Goal: Transaction & Acquisition: Obtain resource

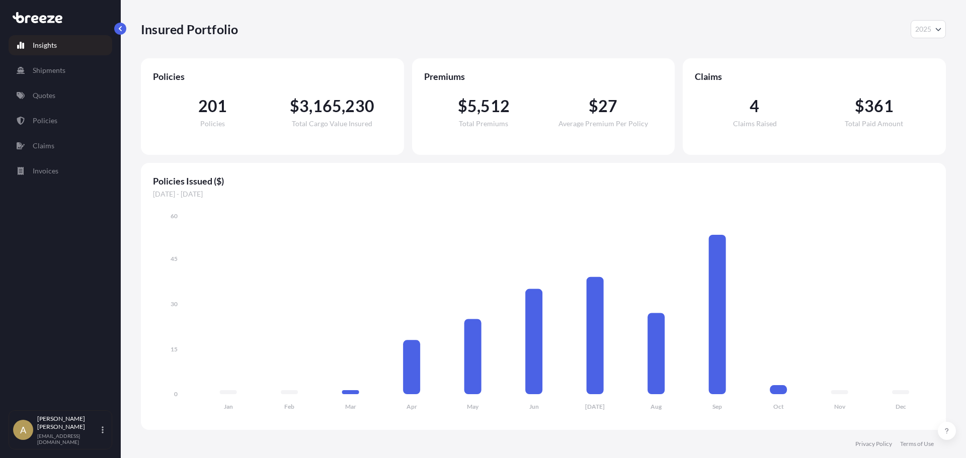
select select "2025"
click at [57, 100] on link "Quotes" at bounding box center [61, 96] width 104 height 20
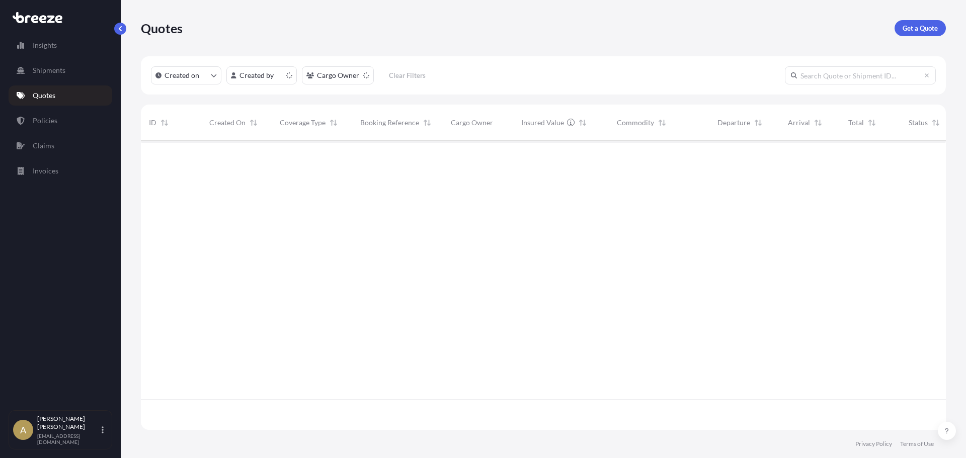
scroll to position [287, 798]
click at [906, 32] on p "Get a Quote" at bounding box center [920, 28] width 35 height 10
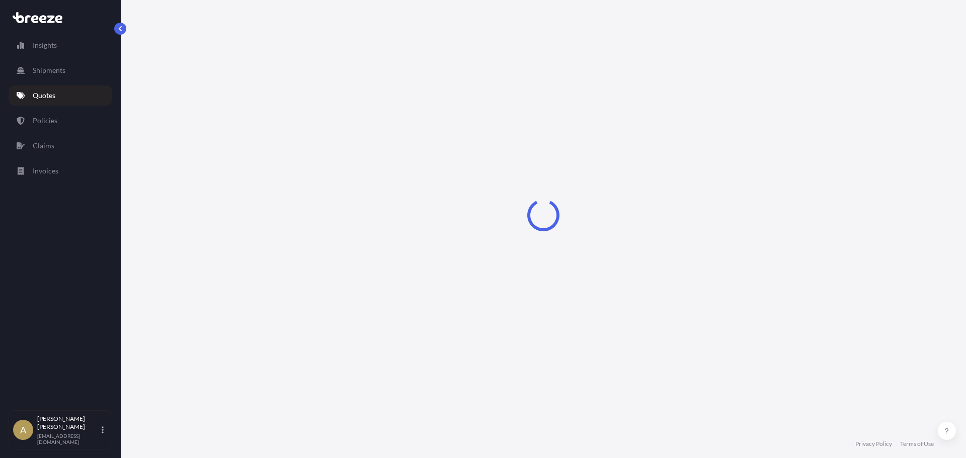
select select "Sea"
select select "1"
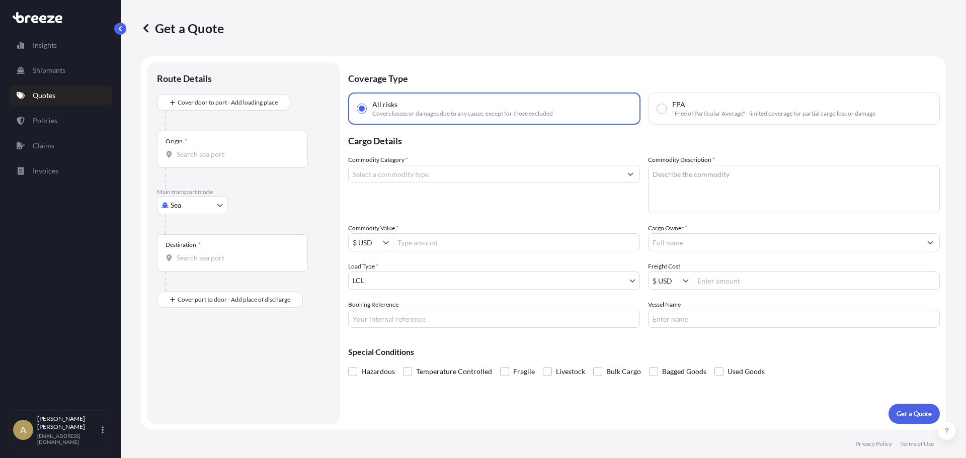
click at [211, 213] on body "Insights Shipments Quotes Policies Claims Invoices A [PERSON_NAME] [PERSON_NAME…" at bounding box center [483, 229] width 966 height 458
click at [190, 266] on span "Road" at bounding box center [184, 268] width 16 height 10
select select "Road"
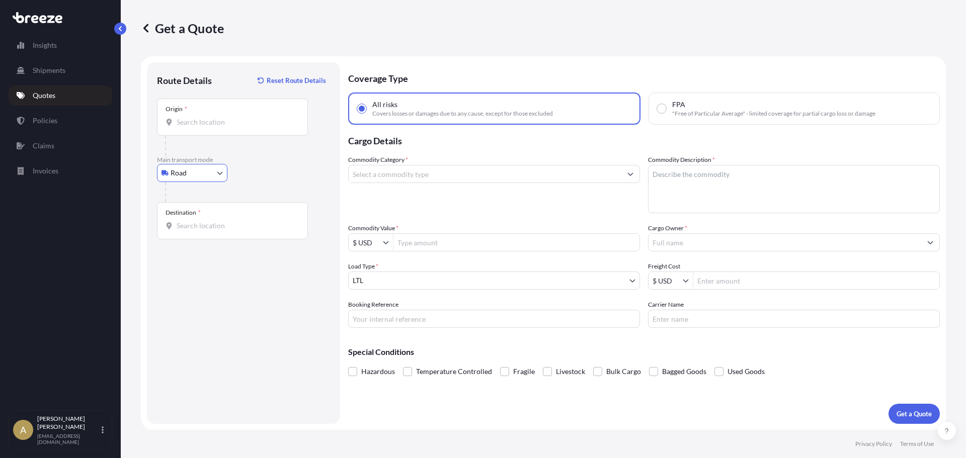
click at [231, 127] on div "Origin *" at bounding box center [232, 117] width 151 height 37
click at [231, 127] on input "Origin *" at bounding box center [236, 122] width 119 height 10
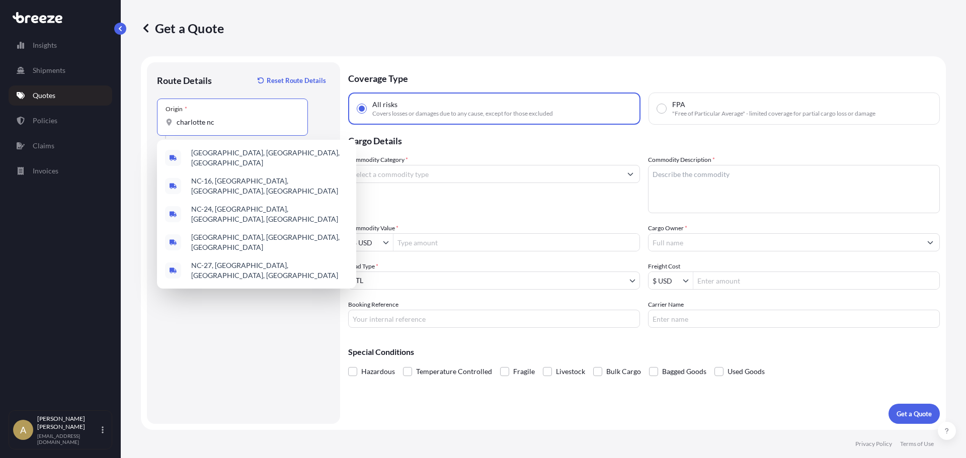
click at [230, 155] on span "[GEOGRAPHIC_DATA], [GEOGRAPHIC_DATA], [GEOGRAPHIC_DATA]" at bounding box center [269, 158] width 157 height 20
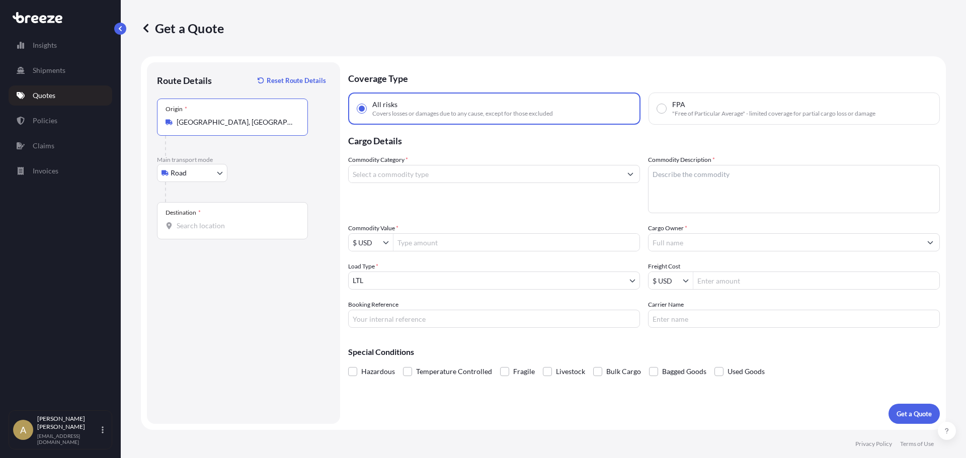
type input "[GEOGRAPHIC_DATA], [GEOGRAPHIC_DATA], [GEOGRAPHIC_DATA]"
click at [213, 221] on input "Destination *" at bounding box center [236, 226] width 119 height 10
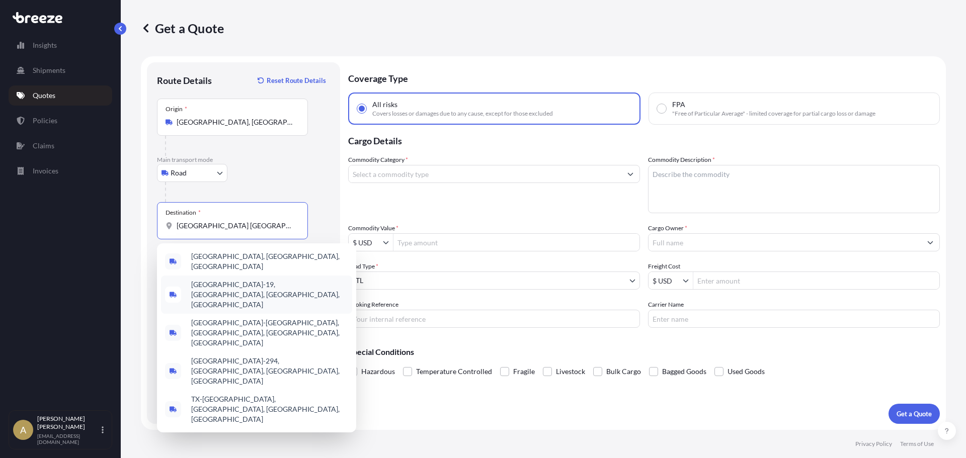
click at [218, 269] on div "[GEOGRAPHIC_DATA], [GEOGRAPHIC_DATA], [GEOGRAPHIC_DATA]" at bounding box center [256, 262] width 191 height 28
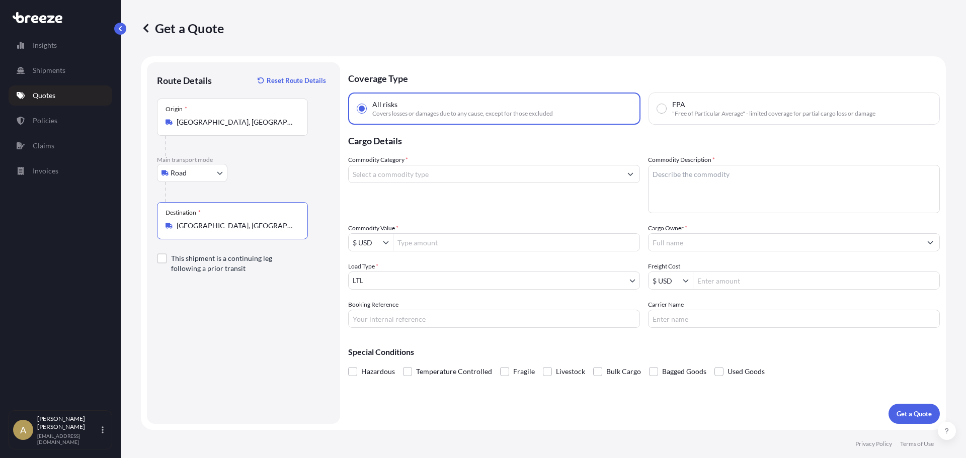
type input "[GEOGRAPHIC_DATA], [GEOGRAPHIC_DATA], [GEOGRAPHIC_DATA]"
click at [420, 176] on input "Commodity Category *" at bounding box center [485, 174] width 273 height 18
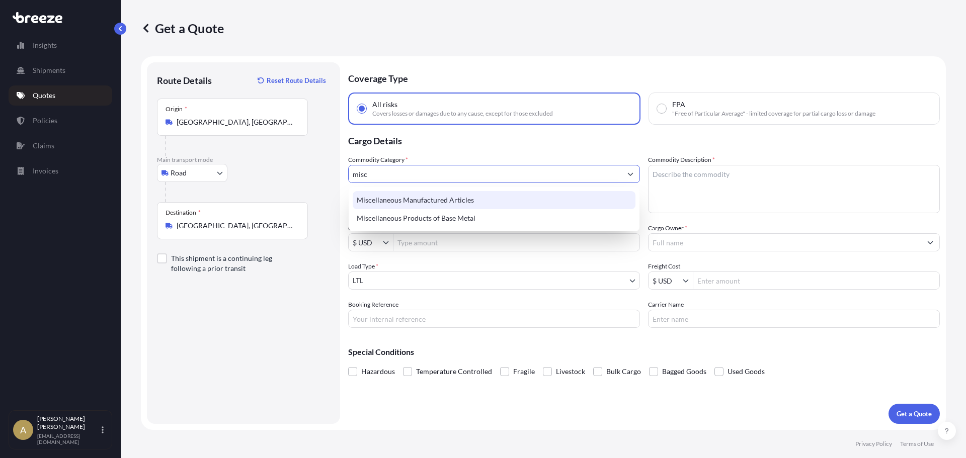
click at [427, 203] on div "Miscellaneous Manufactured Articles" at bounding box center [494, 200] width 283 height 18
type input "Miscellaneous Manufactured Articles"
click at [762, 187] on textarea "Commodity Description *" at bounding box center [794, 189] width 292 height 48
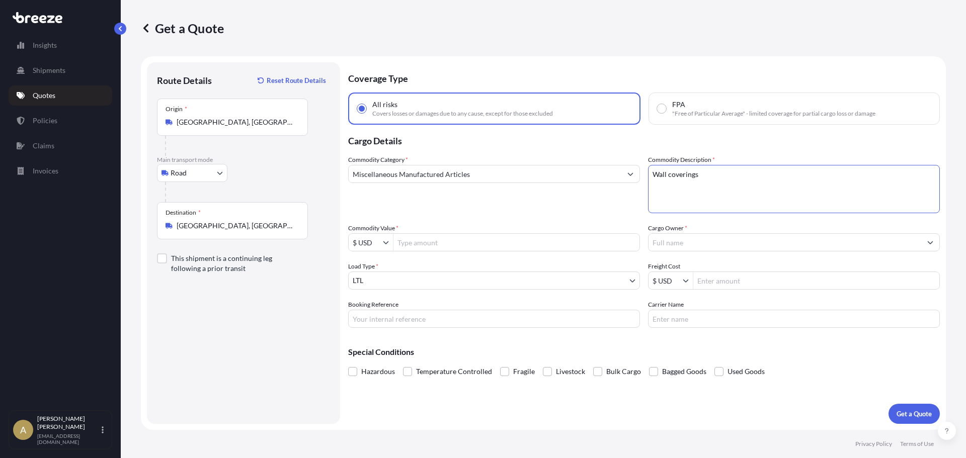
type textarea "Wall coverings"
click at [543, 237] on input "Commodity Value *" at bounding box center [517, 243] width 246 height 18
type input "5,000"
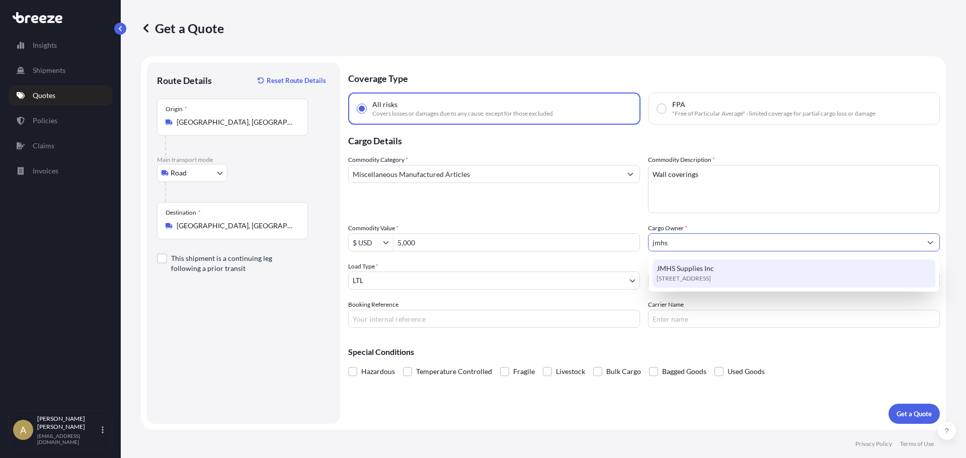
click at [749, 270] on div "JMHS Supplies Inc [STREET_ADDRESS]" at bounding box center [794, 274] width 283 height 28
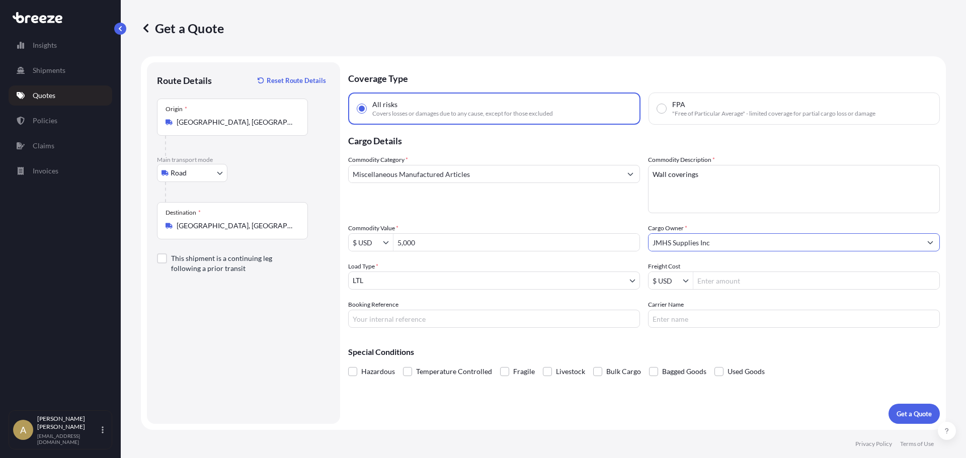
type input "JMHS Supplies Inc"
click at [737, 285] on input "Freight Cost" at bounding box center [816, 281] width 246 height 18
type input "368.88"
click at [913, 410] on p "Get a Quote" at bounding box center [914, 414] width 35 height 10
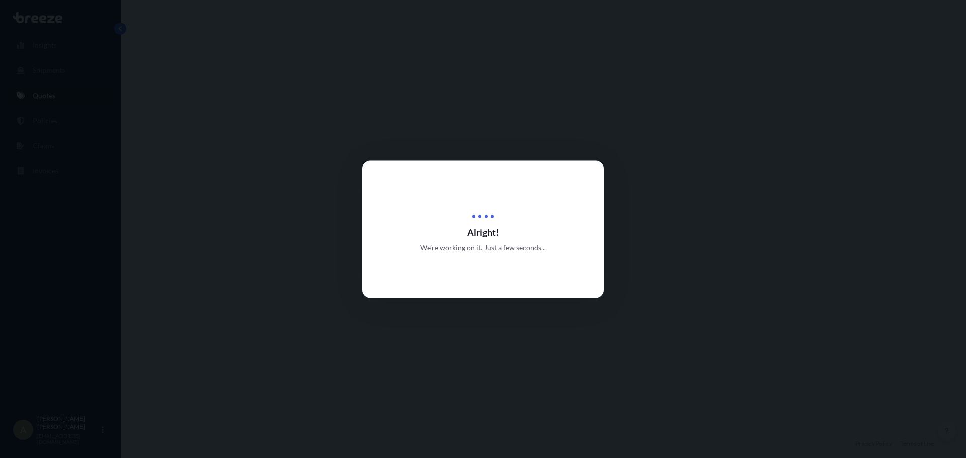
select select "Road"
select select "1"
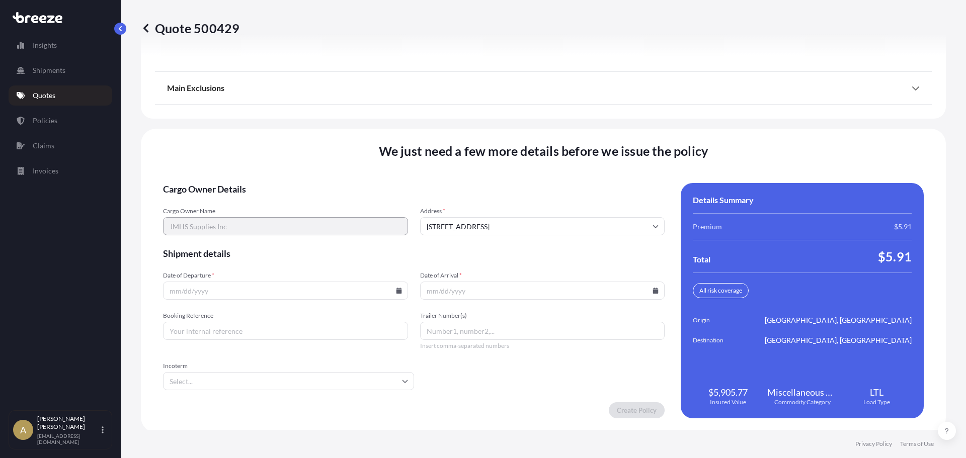
scroll to position [1299, 0]
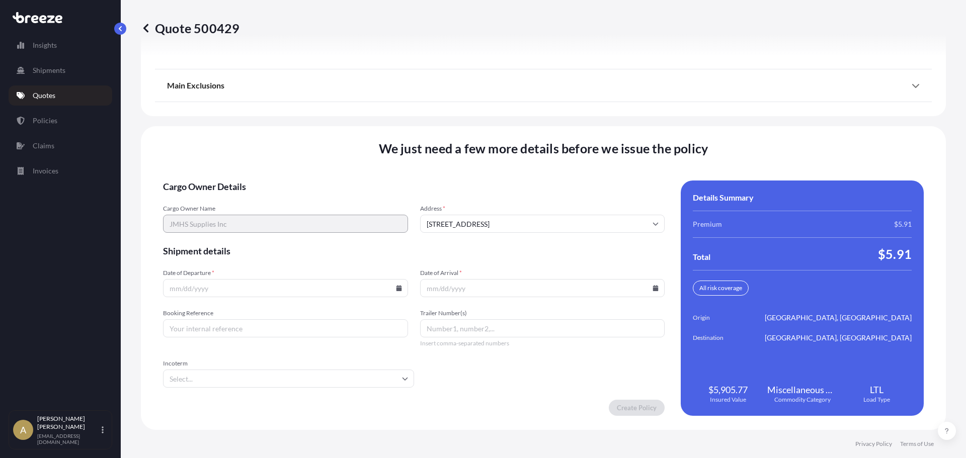
click at [397, 288] on icon at bounding box center [399, 288] width 6 height 6
click at [266, 161] on button "1" at bounding box center [261, 160] width 16 height 16
type input "[DATE]"
click at [653, 290] on icon at bounding box center [656, 288] width 6 height 6
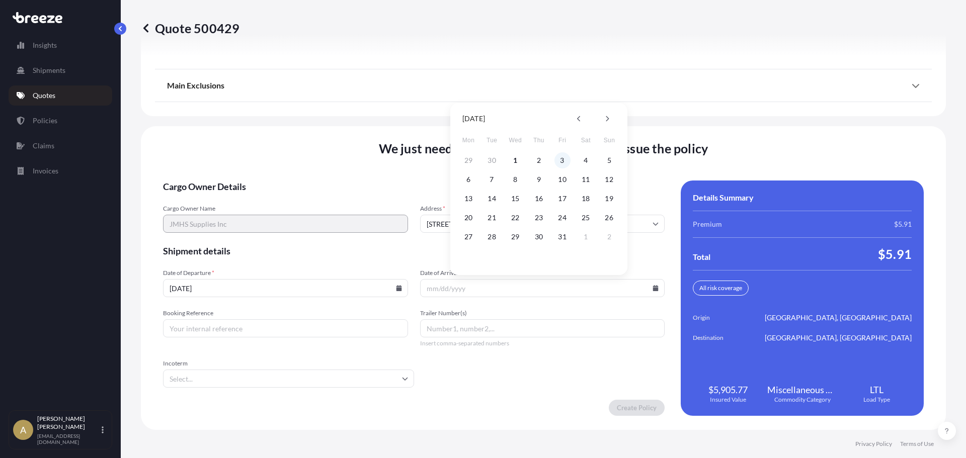
click at [562, 161] on button "3" at bounding box center [563, 160] width 16 height 16
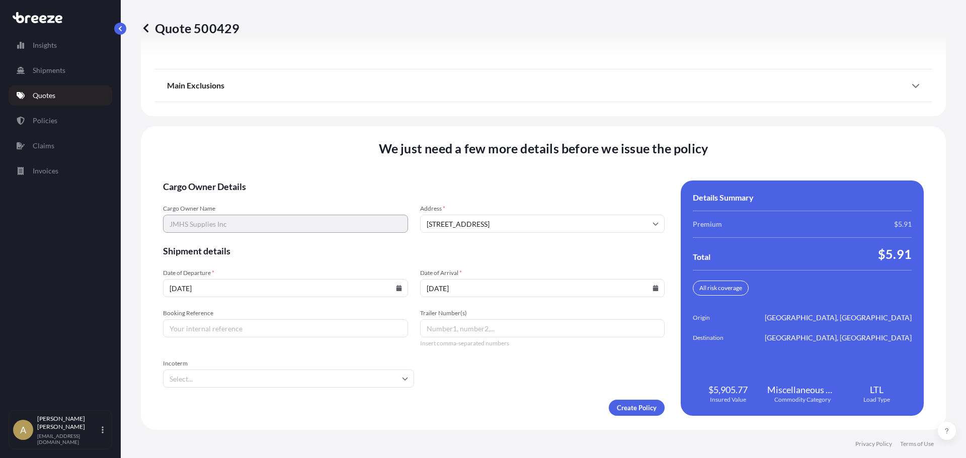
type input "[DATE]"
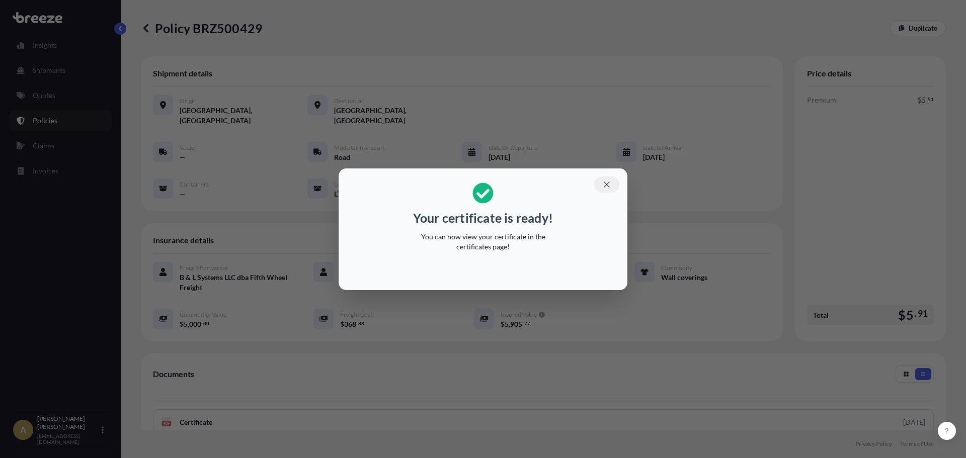
click at [610, 184] on icon "button" at bounding box center [606, 184] width 9 height 9
